Goal: Transaction & Acquisition: Purchase product/service

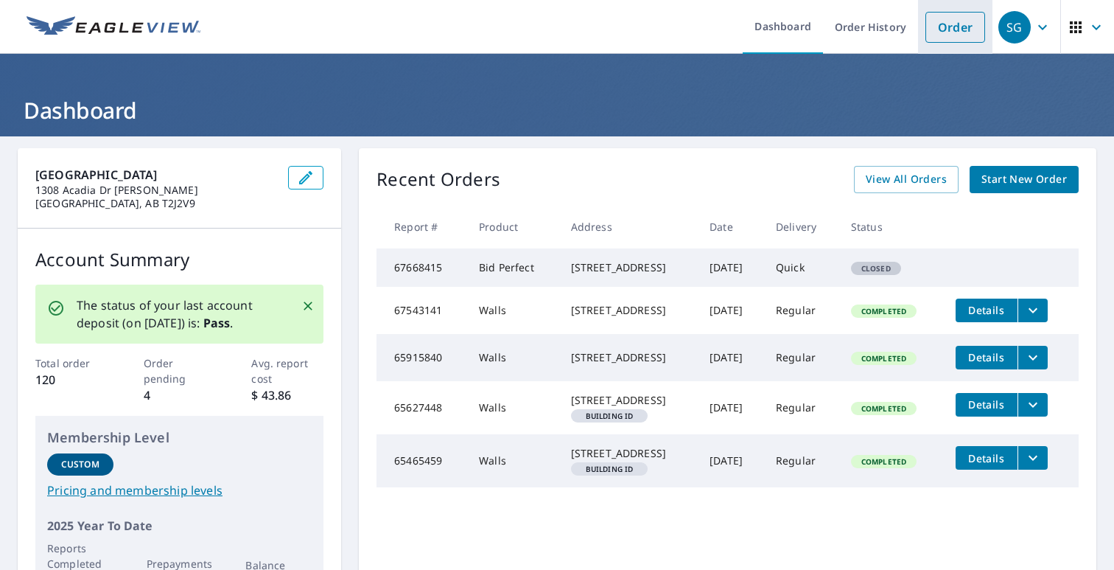
click at [959, 27] on link "Order" at bounding box center [955, 27] width 60 height 31
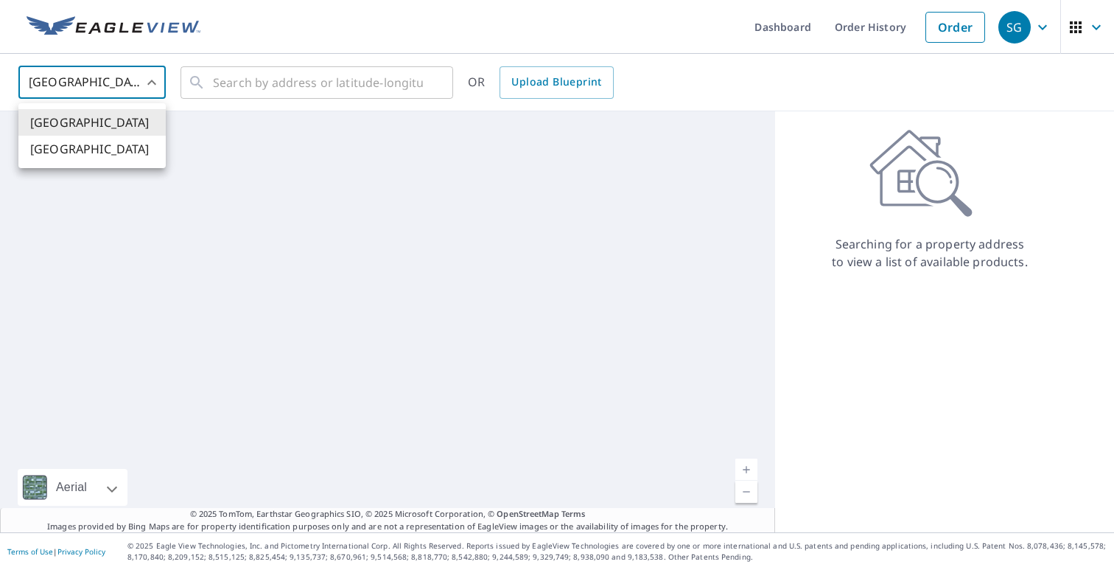
click at [119, 77] on body "SG SG Dashboard Order History Order SG United States US ​ ​ OR Upload Blueprint…" at bounding box center [557, 285] width 1114 height 570
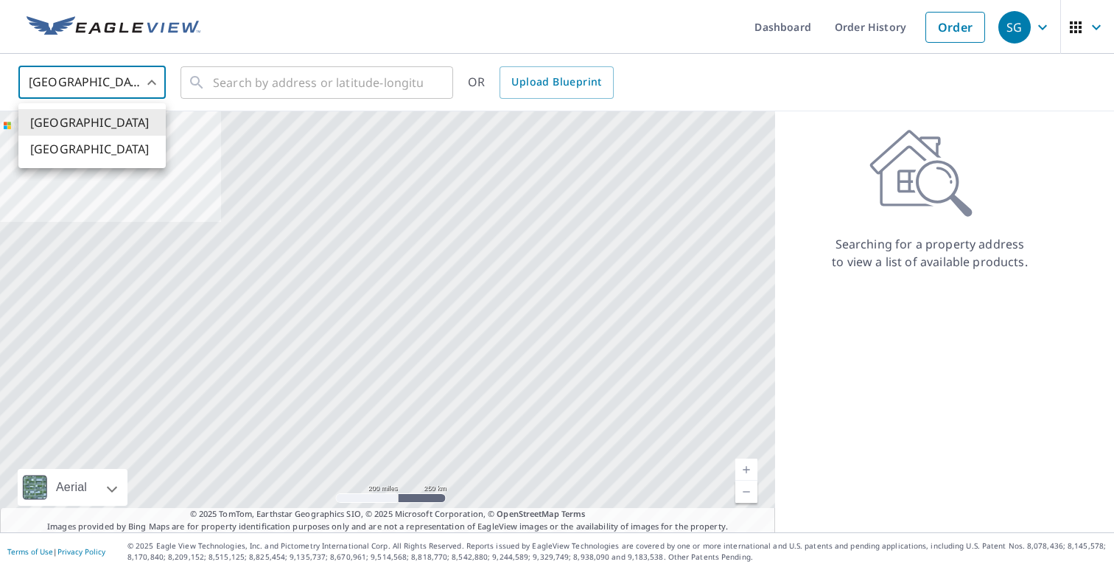
click at [114, 147] on li "[GEOGRAPHIC_DATA]" at bounding box center [91, 149] width 147 height 27
type input "CA"
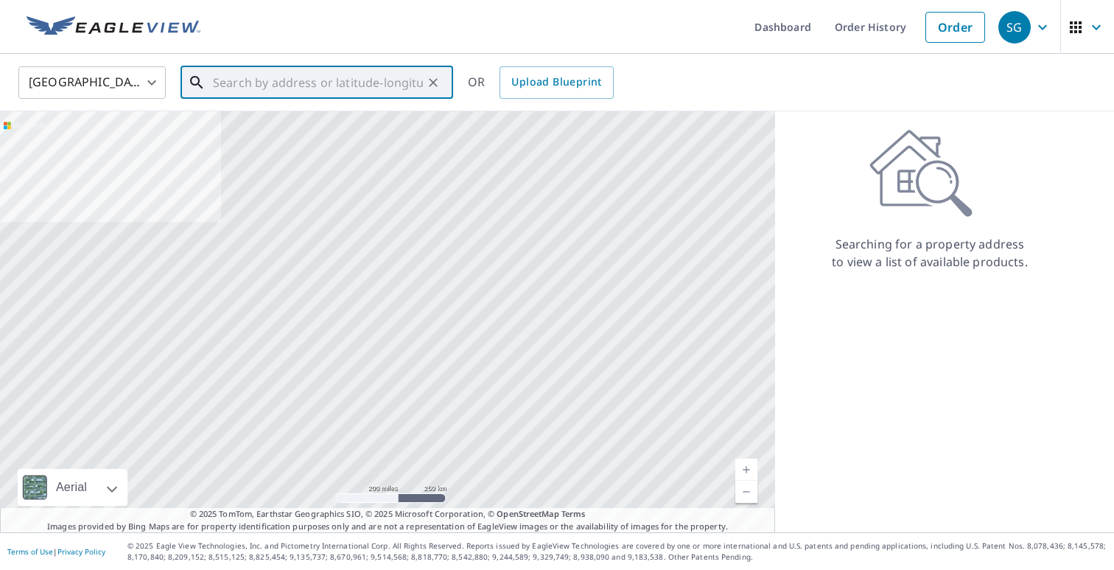
click at [217, 90] on input "text" at bounding box center [318, 82] width 210 height 41
paste input "[STREET_ADDRESS]"
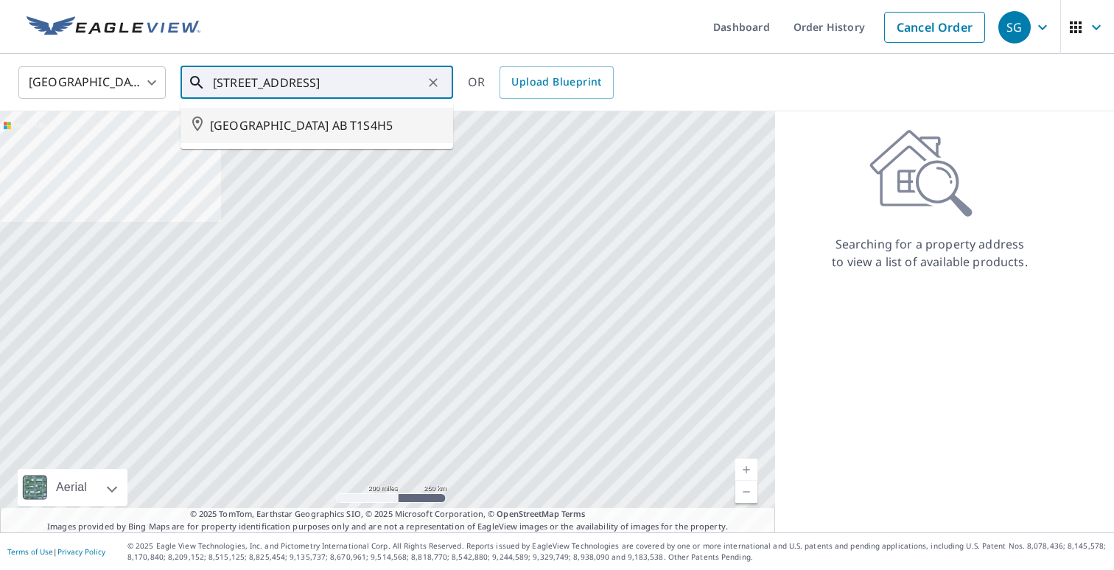
click at [374, 134] on span "[GEOGRAPHIC_DATA] AB T1S4H5" at bounding box center [325, 125] width 231 height 18
type input "[GEOGRAPHIC_DATA] AB T1S4H5"
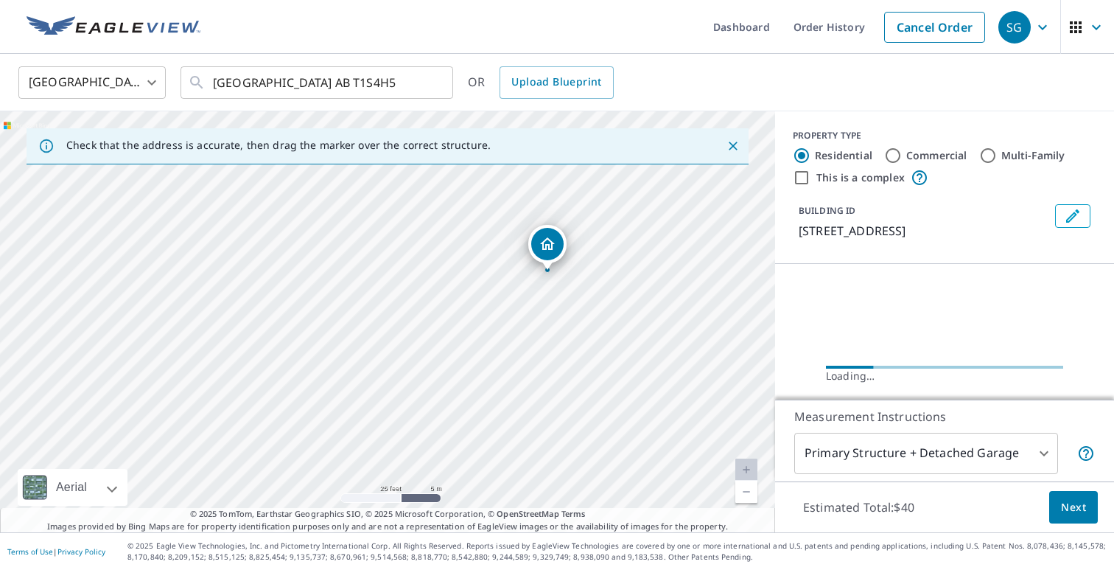
drag, startPoint x: 489, startPoint y: 241, endPoint x: 453, endPoint y: 279, distance: 52.1
click at [453, 279] on div "[GEOGRAPHIC_DATA] AB T1S4H5" at bounding box center [387, 321] width 775 height 421
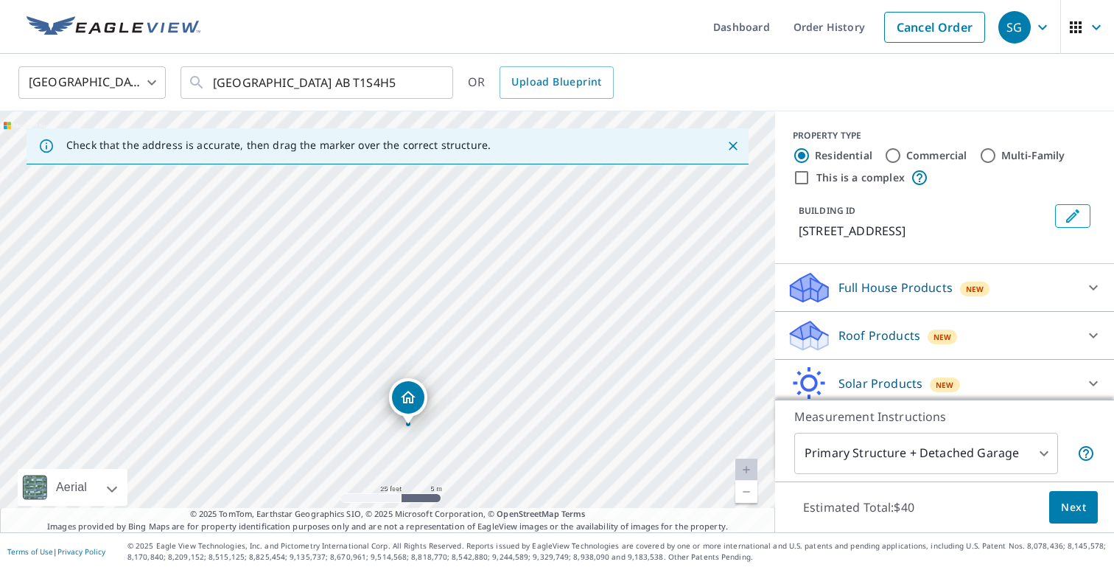
drag, startPoint x: 444, startPoint y: 287, endPoint x: 464, endPoint y: 391, distance: 106.6
click at [464, 391] on div "[GEOGRAPHIC_DATA] AB T1S4H5" at bounding box center [387, 321] width 775 height 421
drag, startPoint x: 416, startPoint y: 283, endPoint x: 429, endPoint y: 387, distance: 104.7
click at [429, 387] on div "[GEOGRAPHIC_DATA] AB T1S4H5" at bounding box center [387, 321] width 775 height 421
drag, startPoint x: 428, startPoint y: 396, endPoint x: 416, endPoint y: 347, distance: 50.0
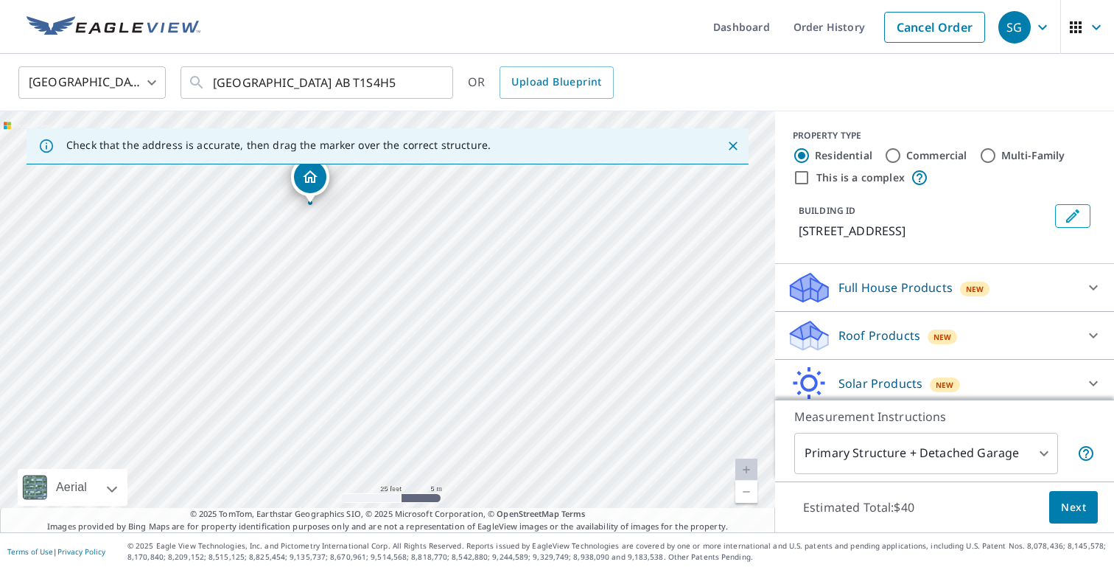
drag, startPoint x: 340, startPoint y: 239, endPoint x: 341, endPoint y: 305, distance: 65.6
click at [341, 305] on div "[GEOGRAPHIC_DATA] AB T1S4H5" at bounding box center [387, 321] width 775 height 421
drag, startPoint x: 312, startPoint y: 192, endPoint x: 364, endPoint y: 357, distance: 172.9
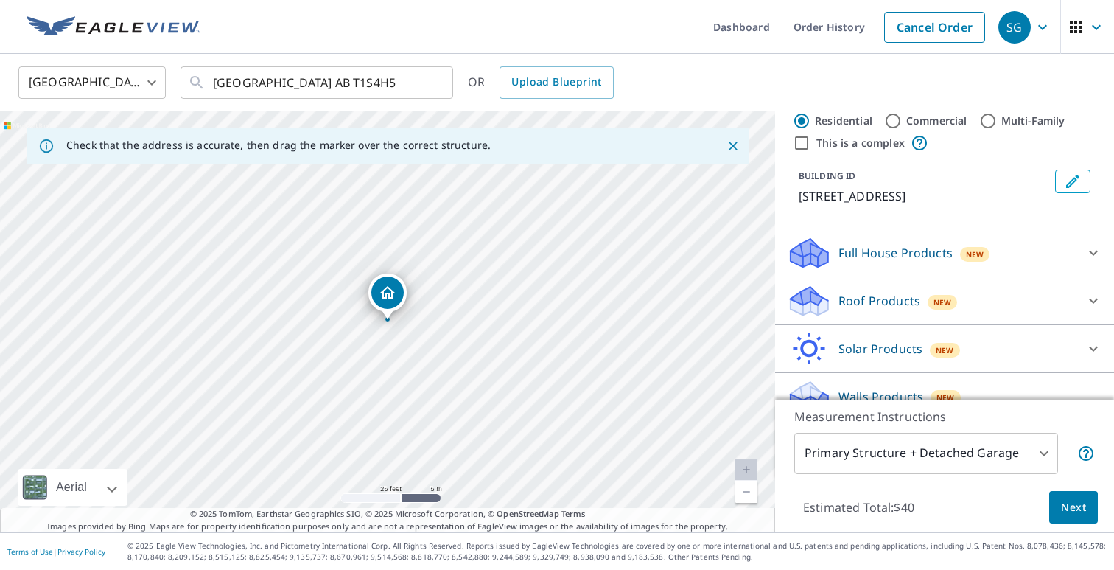
scroll to position [96, 0]
